Goal: Find specific page/section: Find specific page/section

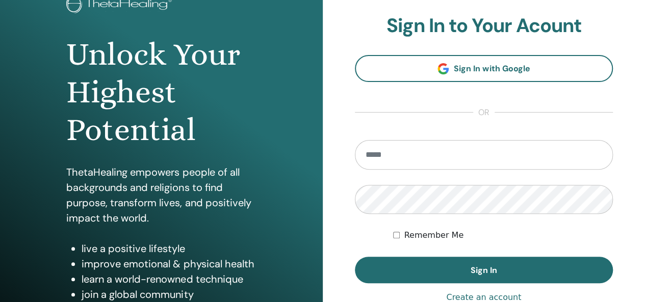
scroll to position [77, 0]
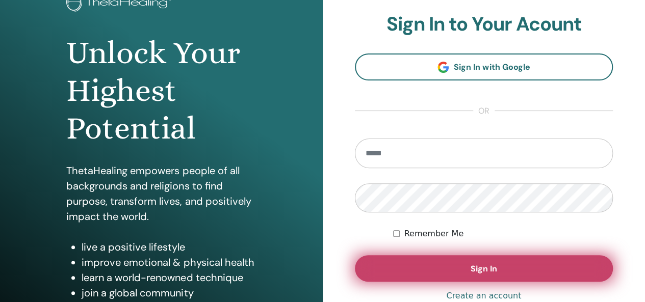
type input "**********"
click at [453, 277] on button "Sign In" at bounding box center [484, 268] width 258 height 27
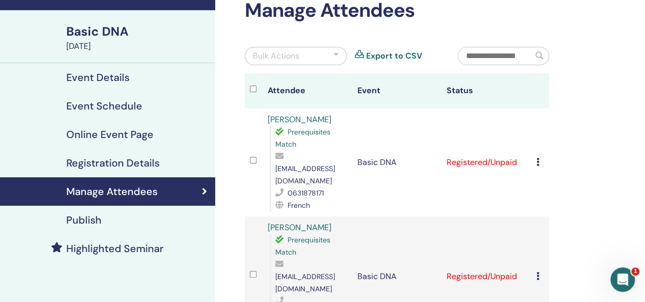
scroll to position [58, 0]
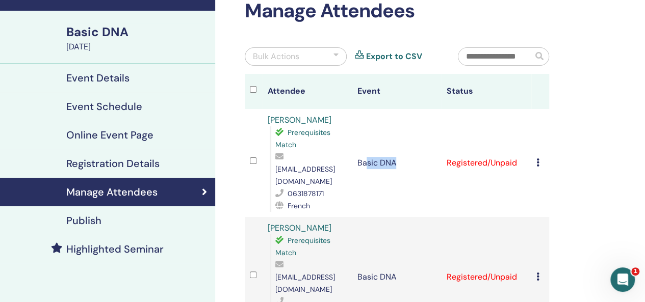
drag, startPoint x: 366, startPoint y: 170, endPoint x: 398, endPoint y: 198, distance: 42.3
click at [398, 198] on td "Basic DNA" at bounding box center [397, 163] width 90 height 108
